Goal: Find contact information: Obtain details needed to contact an individual or organization

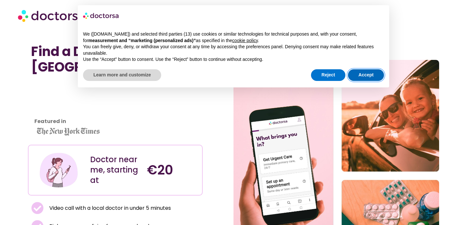
click at [358, 73] on button "Accept" at bounding box center [366, 75] width 36 height 12
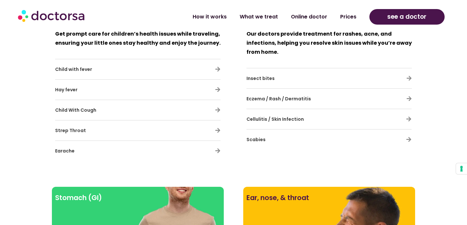
scroll to position [5162, 0]
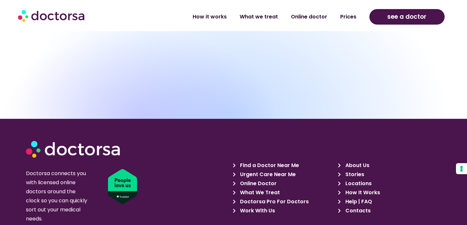
click at [355, 207] on span "Contacts" at bounding box center [357, 211] width 27 height 9
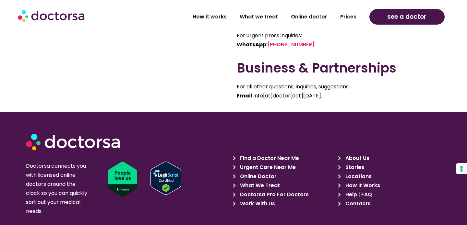
scroll to position [602, 0]
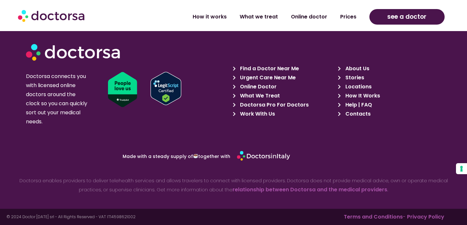
click at [353, 111] on span "Contacts" at bounding box center [357, 114] width 27 height 9
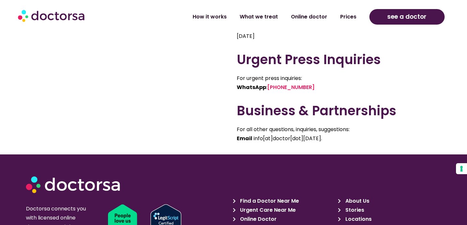
scroll to position [486, 0]
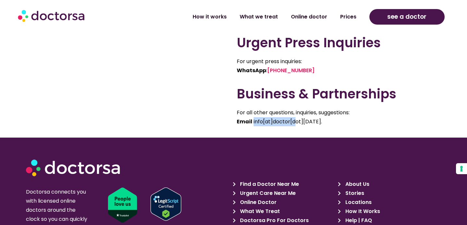
drag, startPoint x: 253, startPoint y: 123, endPoint x: 295, endPoint y: 124, distance: 41.9
click at [295, 124] on span "info[at]doctor[dot]today." at bounding box center [288, 121] width 68 height 7
click at [310, 122] on span "info[at]doctor[dot]today." at bounding box center [288, 121] width 68 height 7
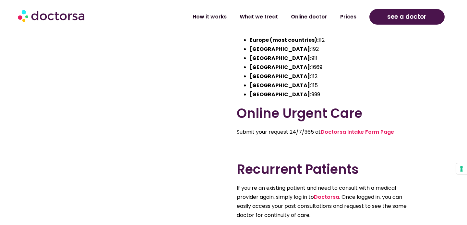
scroll to position [162, 0]
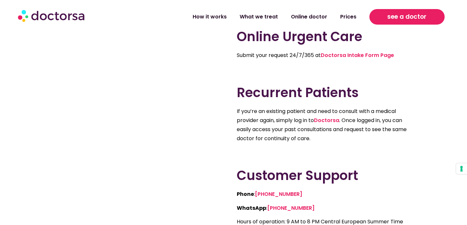
click at [399, 19] on span "see a doctor" at bounding box center [406, 17] width 39 height 10
